Goal: Use online tool/utility: Utilize a website feature to perform a specific function

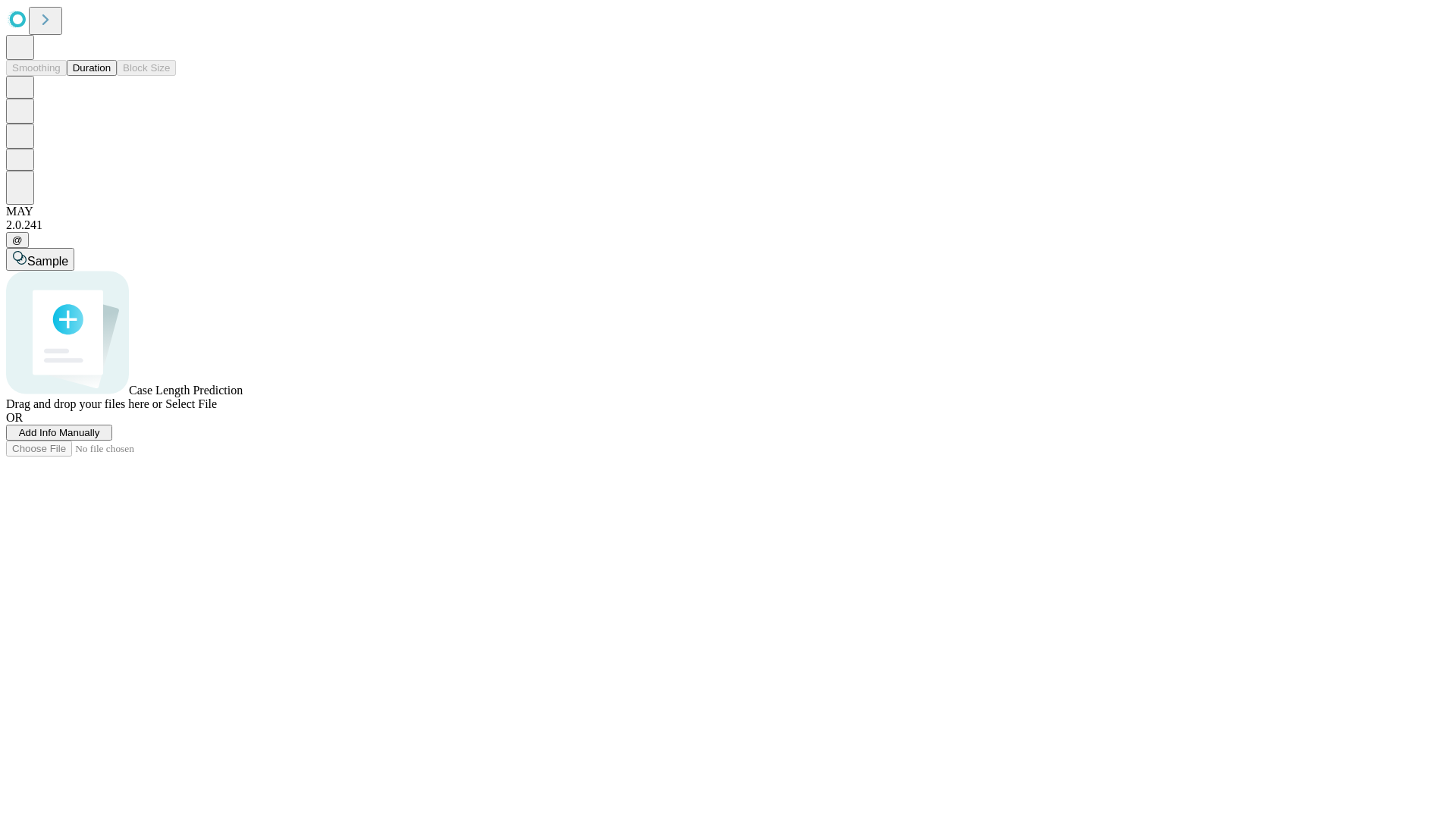
click at [110, 76] on button "Duration" at bounding box center [92, 68] width 50 height 16
click at [100, 438] on span "Add Info Manually" at bounding box center [59, 432] width 81 height 11
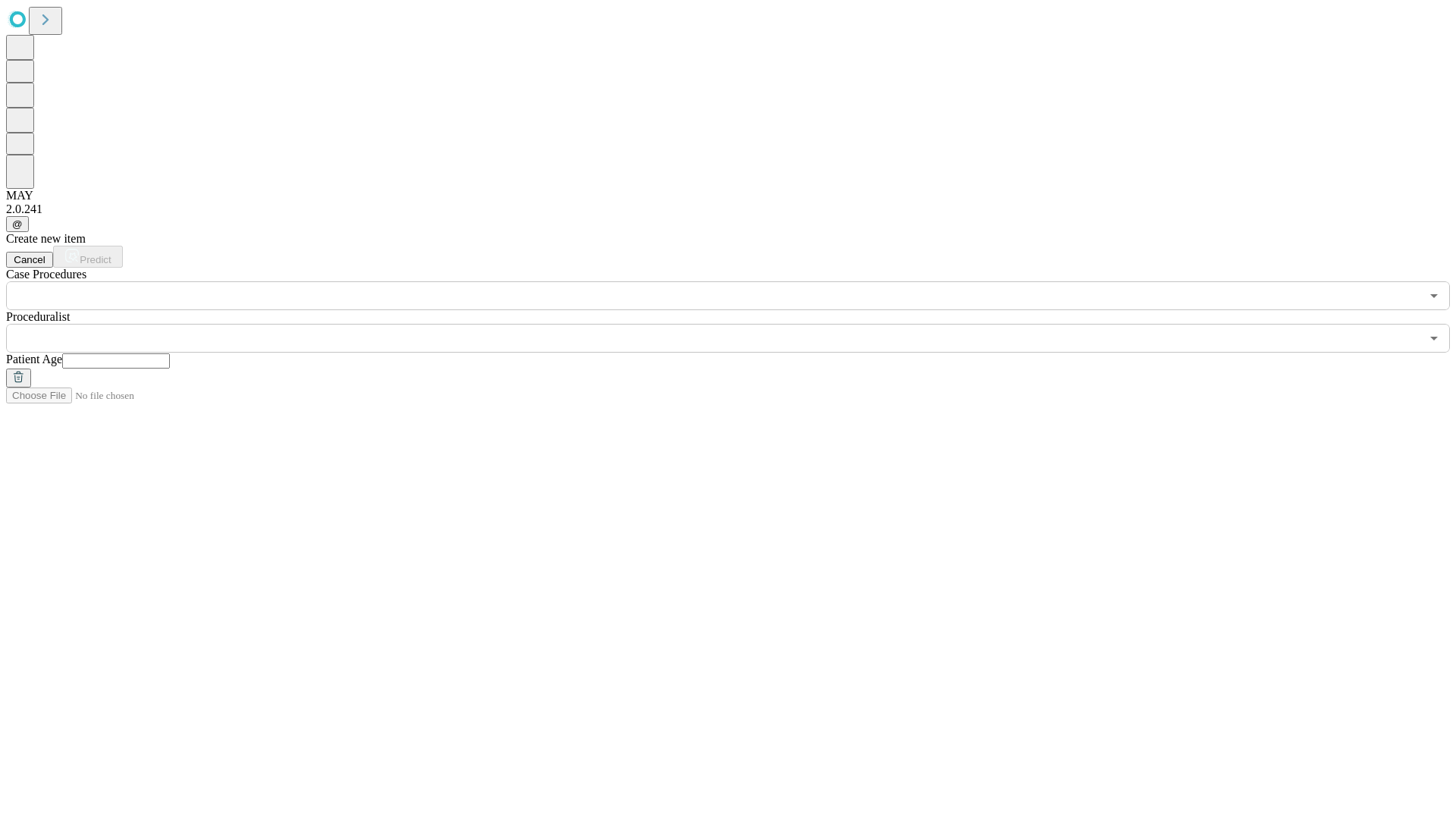
click at [170, 353] on input "text" at bounding box center [116, 361] width 107 height 15
type input "**"
click at [739, 323] on input "text" at bounding box center [713, 338] width 1414 height 29
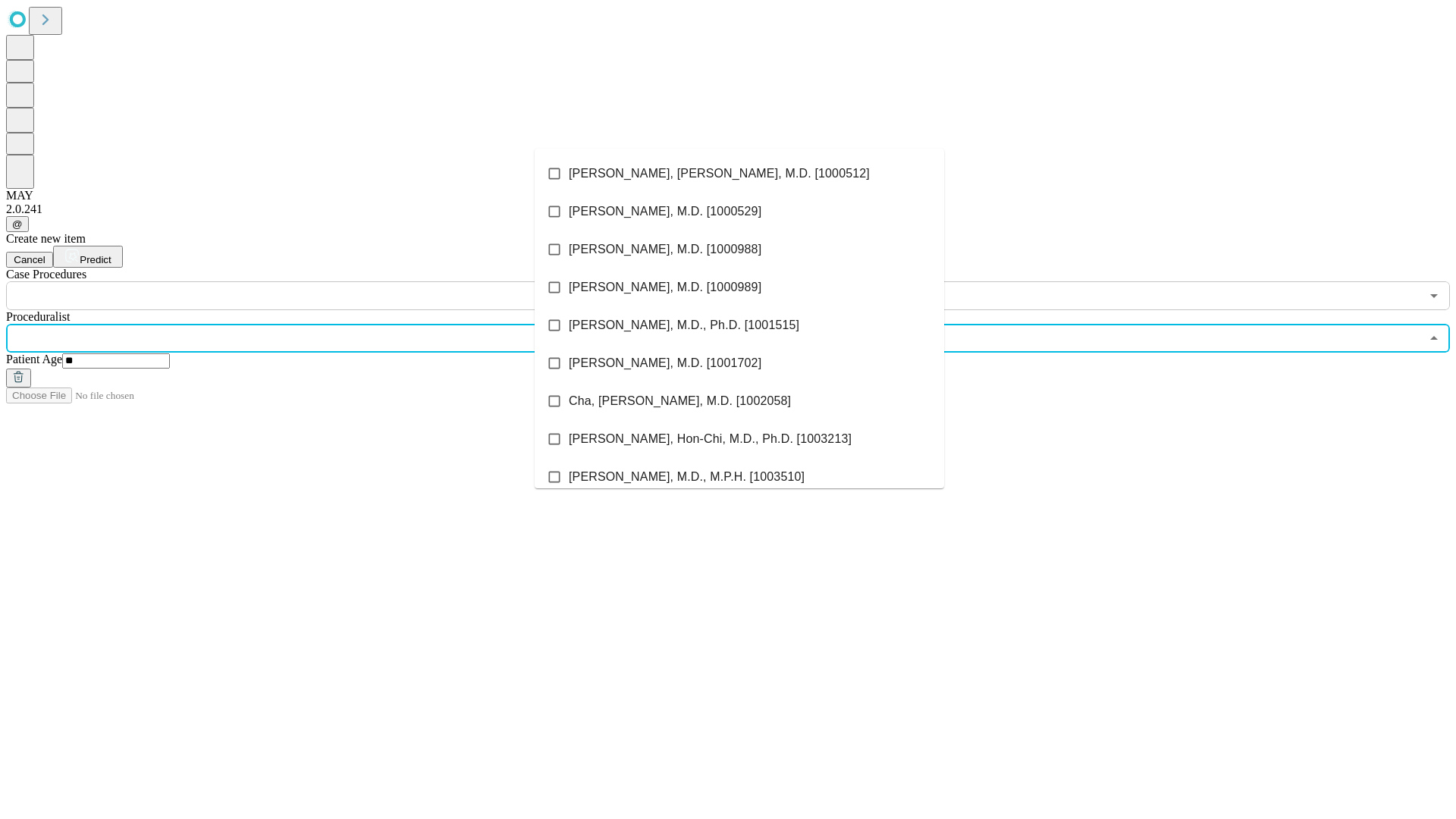
click at [739, 174] on li "[PERSON_NAME], [PERSON_NAME], M.D. [1000512]" at bounding box center [739, 174] width 410 height 38
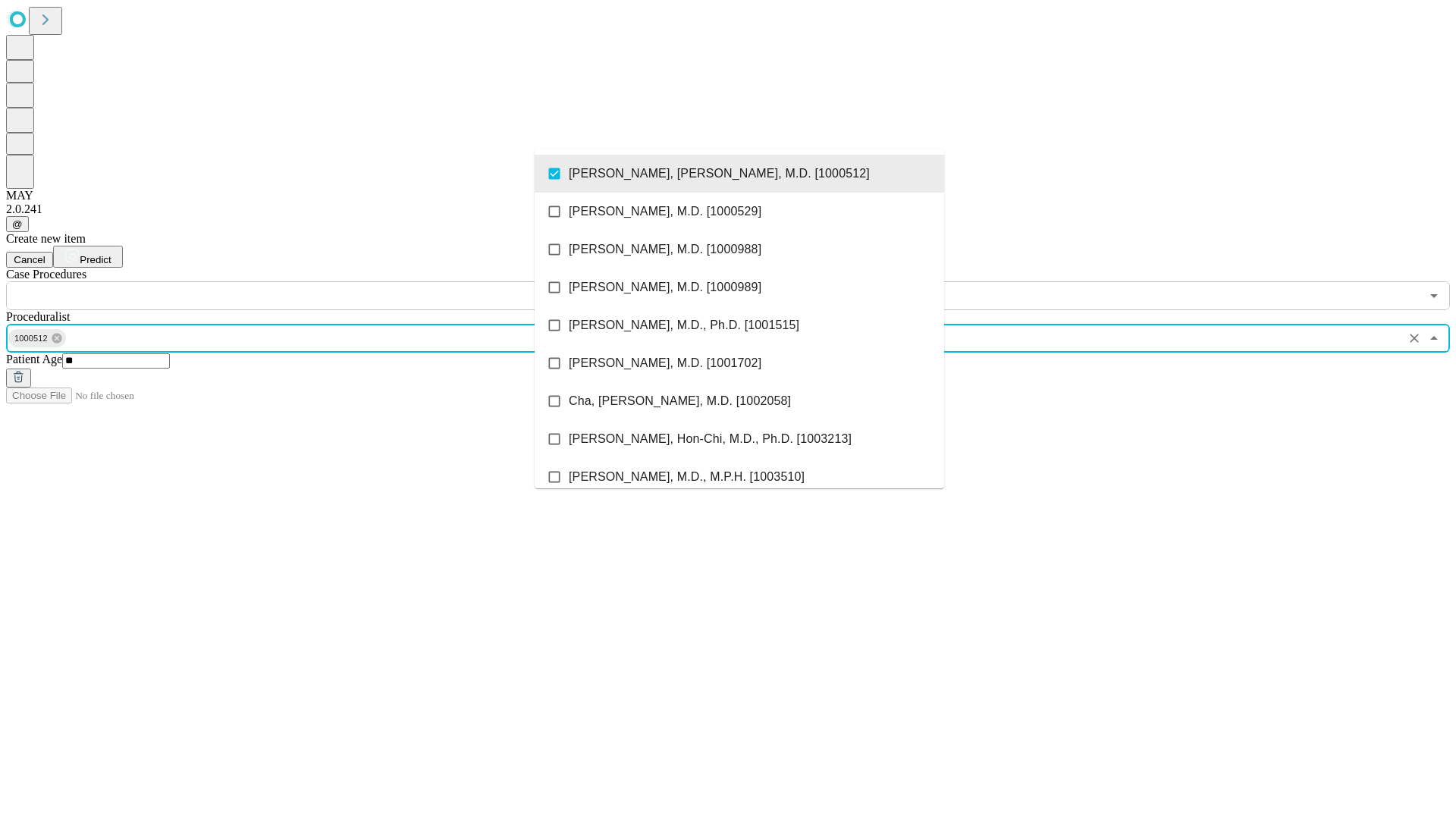
click at [318, 282] on input "text" at bounding box center [713, 296] width 1414 height 29
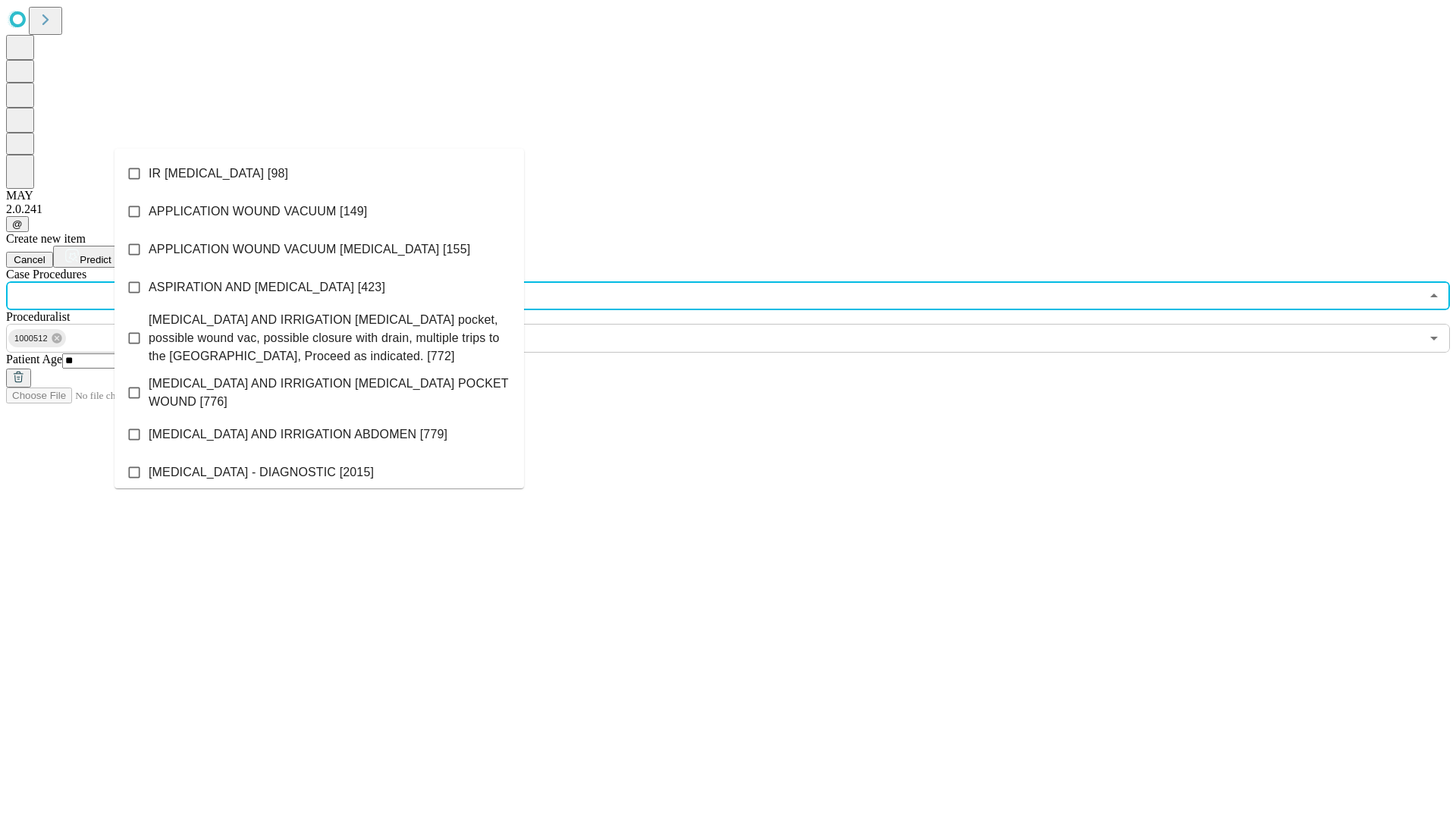
click at [319, 174] on li "IR [MEDICAL_DATA] [98]" at bounding box center [319, 174] width 410 height 38
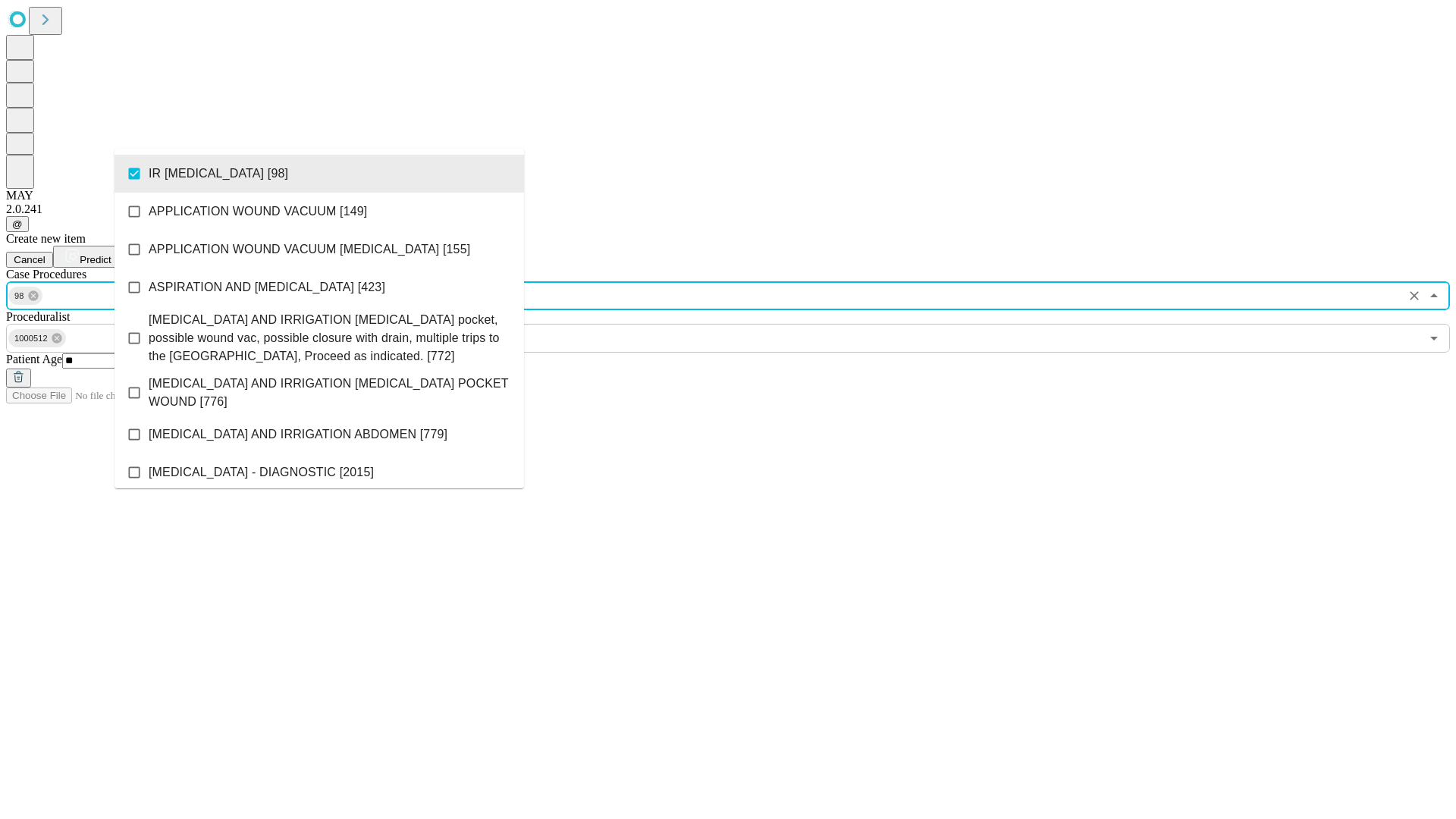
click at [110, 254] on span "Predict" at bounding box center [95, 260] width 31 height 11
